Goal: Task Accomplishment & Management: Use online tool/utility

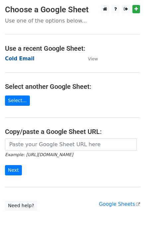
click at [21, 58] on strong "Cold Email" at bounding box center [19, 59] width 29 height 6
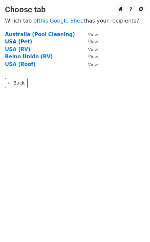
click at [20, 42] on strong "USA (Pet)" at bounding box center [18, 42] width 27 height 6
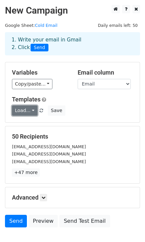
click at [29, 114] on link "Load..." at bounding box center [24, 110] width 25 height 10
click at [31, 111] on link "Load..." at bounding box center [24, 110] width 25 height 10
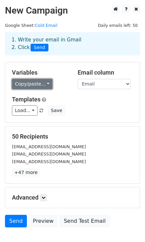
click at [42, 88] on link "Copy/paste..." at bounding box center [32, 84] width 40 height 10
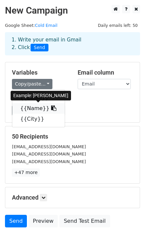
click at [28, 109] on link "{{Name}}" at bounding box center [38, 108] width 52 height 11
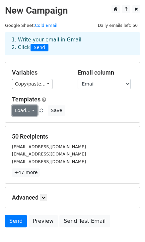
click at [28, 114] on link "Load..." at bounding box center [24, 110] width 25 height 10
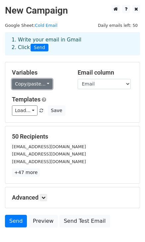
click at [44, 80] on link "Copy/paste..." at bounding box center [32, 84] width 40 height 10
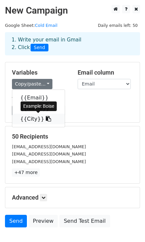
click at [34, 118] on link "{{City}}" at bounding box center [38, 119] width 52 height 11
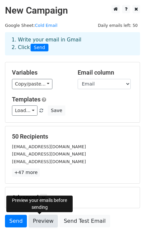
click at [38, 220] on link "Preview" at bounding box center [42, 221] width 29 height 13
click at [44, 221] on link "Preview" at bounding box center [42, 221] width 29 height 13
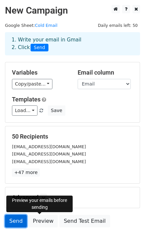
click at [18, 220] on link "Send" at bounding box center [16, 221] width 22 height 13
